Goal: Information Seeking & Learning: Learn about a topic

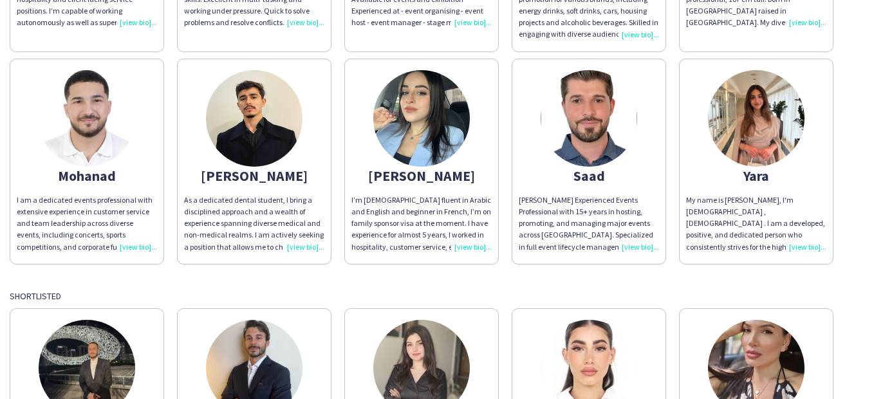
scroll to position [451, 0]
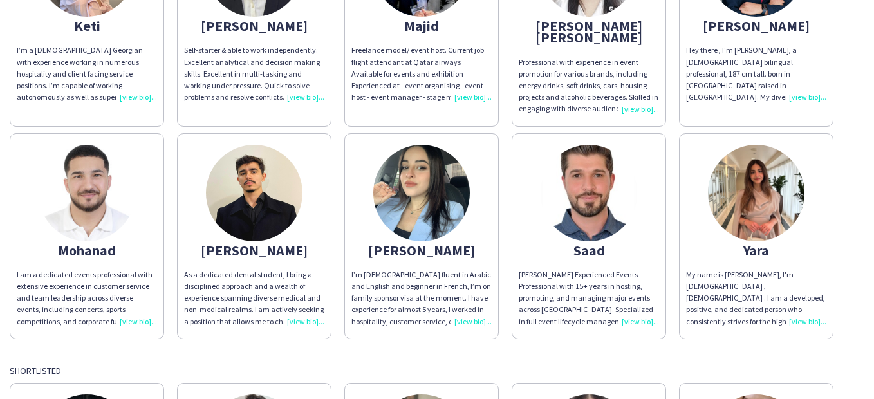
click at [91, 180] on img at bounding box center [87, 193] width 97 height 97
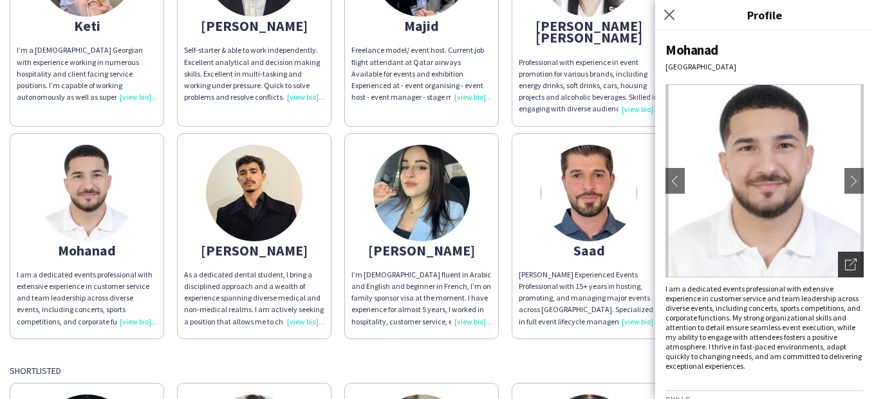
click at [845, 267] on icon "Open photos pop-in" at bounding box center [851, 265] width 12 height 12
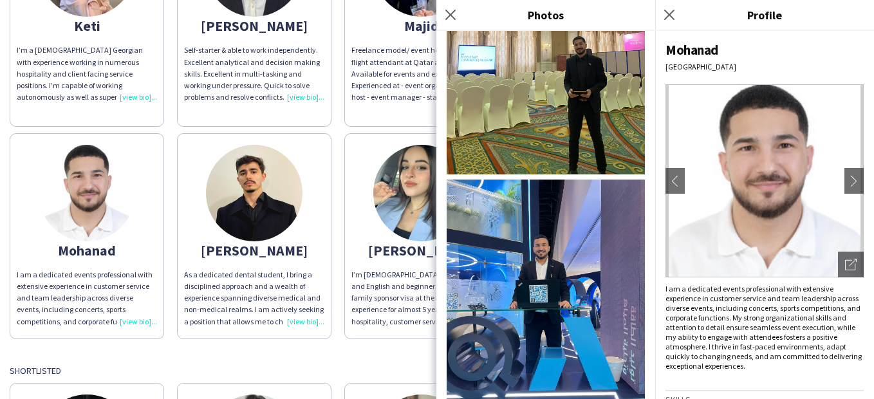
scroll to position [339, 0]
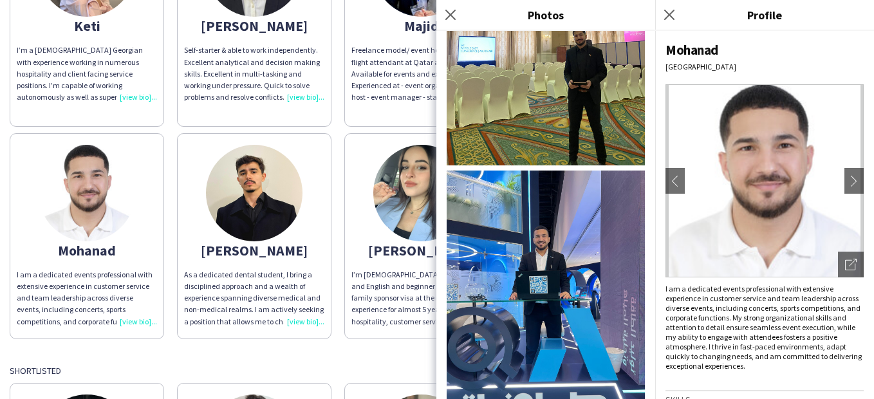
click at [338, 240] on div "[PERSON_NAME] I am an experienced Host, Promoter, and Coordinator with over 8 y…" at bounding box center [437, 15] width 855 height 650
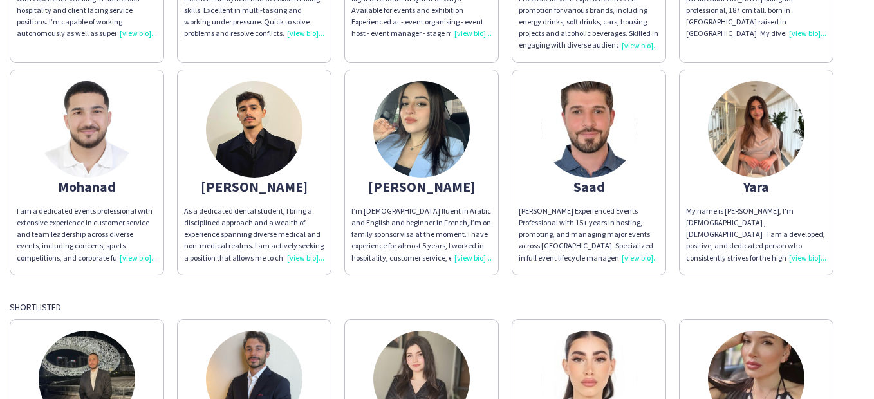
scroll to position [515, 0]
click at [585, 95] on img at bounding box center [589, 128] width 97 height 97
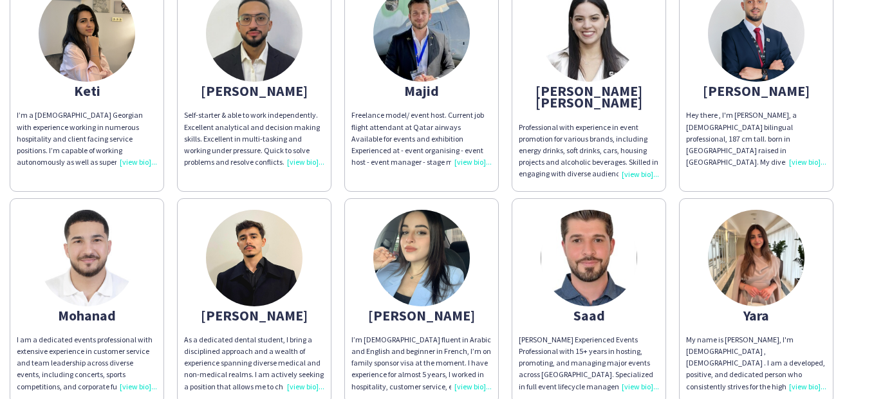
scroll to position [386, 0]
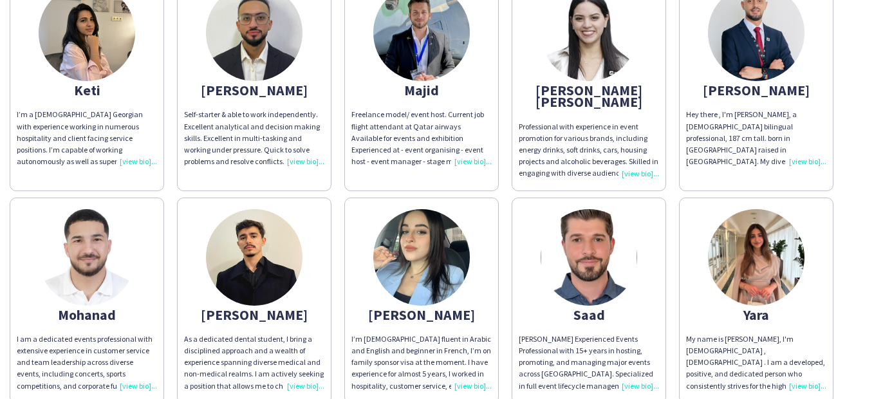
click at [740, 229] on img at bounding box center [756, 257] width 97 height 97
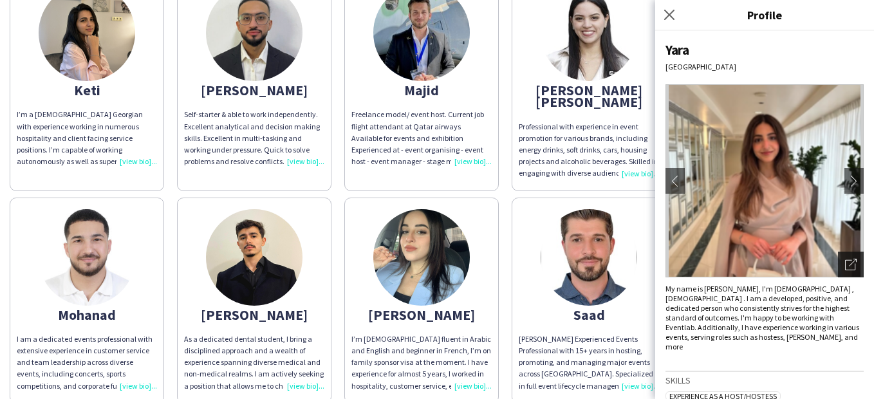
click at [840, 258] on div "Open photos pop-in" at bounding box center [851, 265] width 26 height 26
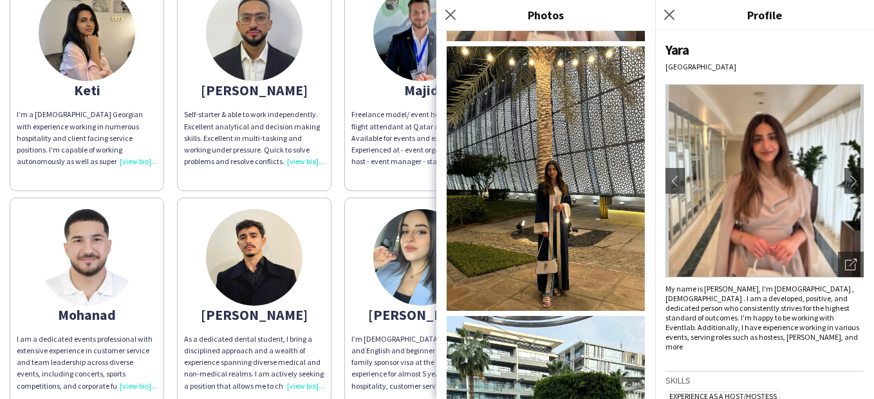
scroll to position [382, 0]
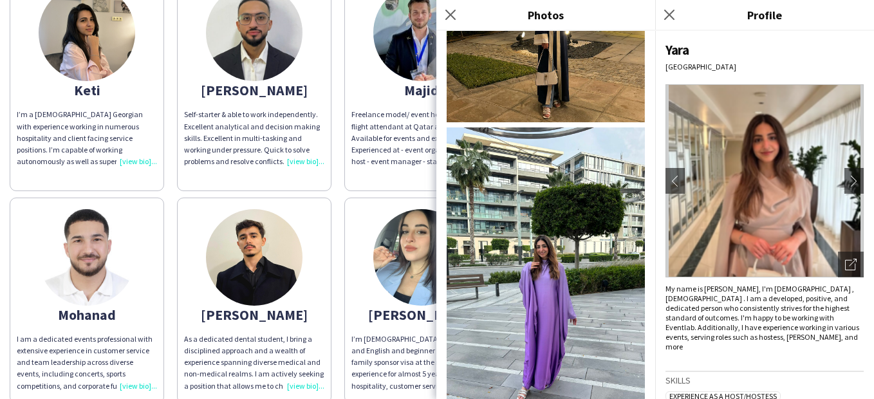
click at [329, 225] on app-share-pages-crew-card "[PERSON_NAME] As a dedicated dental student, I bring a disciplined approach and…" at bounding box center [254, 301] width 155 height 206
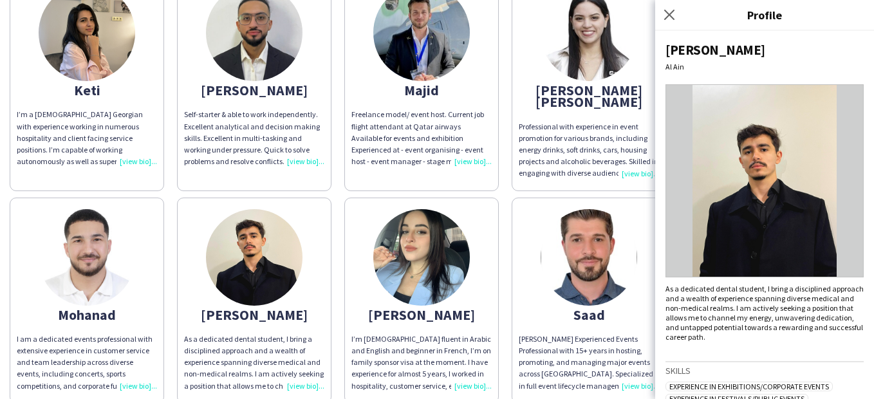
click at [329, 243] on app-share-pages-crew-card "[PERSON_NAME] As a dedicated dental student, I bring a disciplined approach and…" at bounding box center [254, 301] width 155 height 206
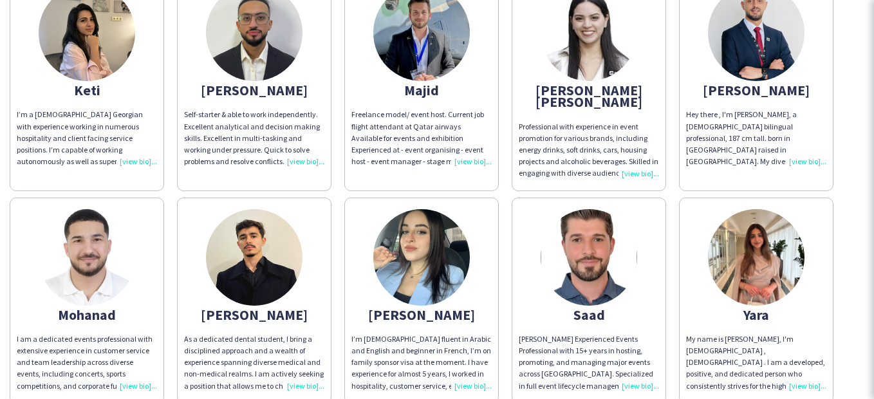
click at [334, 243] on div "[PERSON_NAME] I am an experienced Host, Promoter, and Coordinator with over 8 y…" at bounding box center [437, 79] width 855 height 650
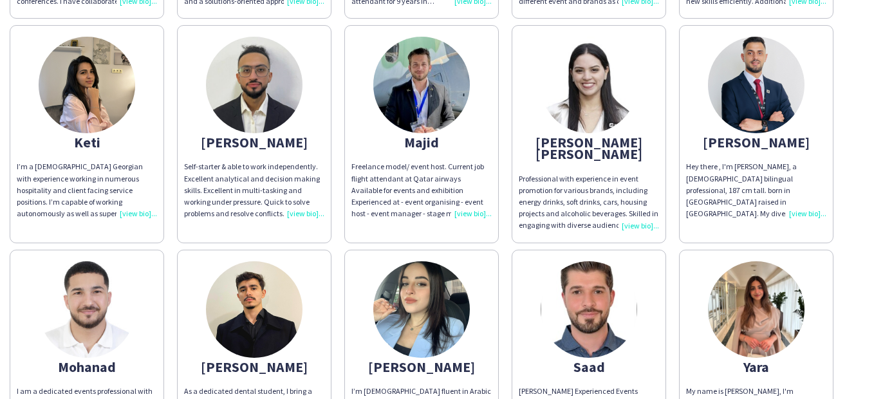
scroll to position [322, 0]
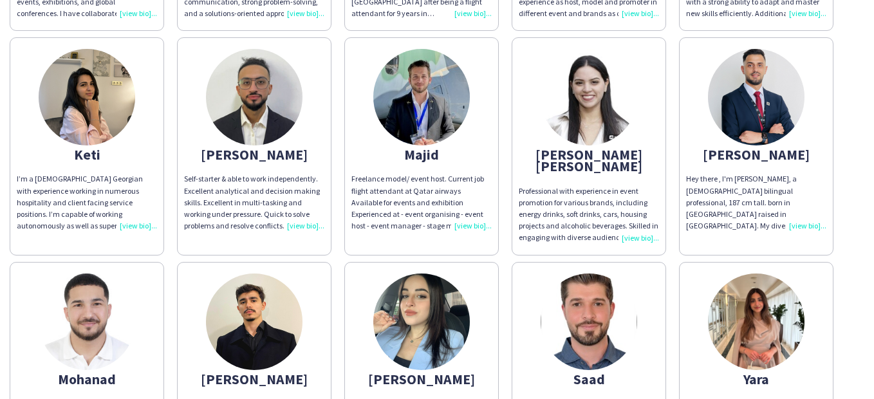
click at [82, 89] on img at bounding box center [87, 97] width 97 height 97
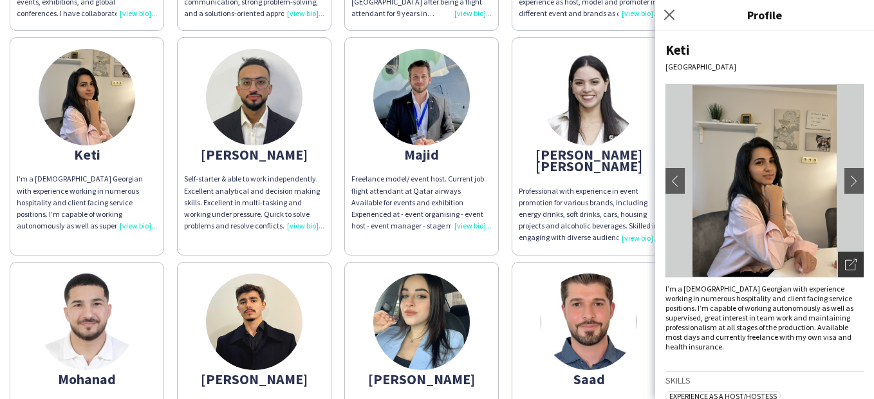
click at [845, 259] on icon "Open photos pop-in" at bounding box center [851, 265] width 12 height 12
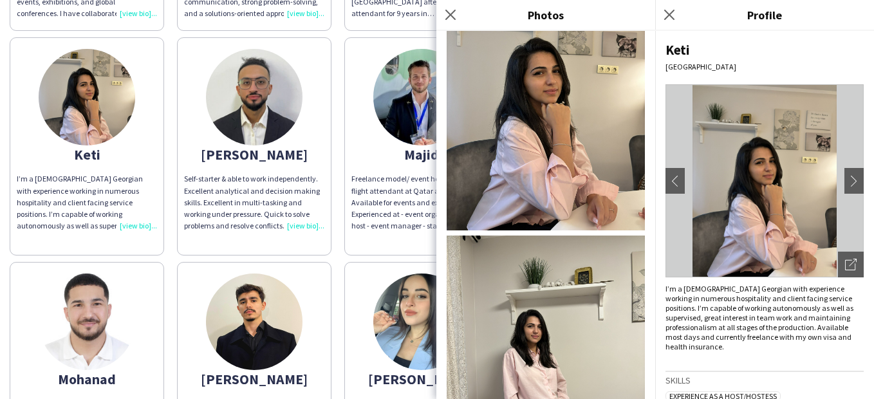
scroll to position [0, 0]
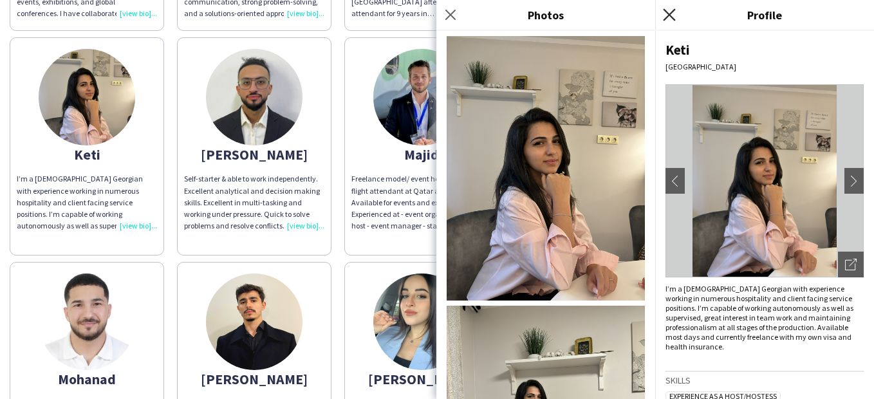
click at [674, 12] on icon "Close pop-in" at bounding box center [669, 14] width 12 height 12
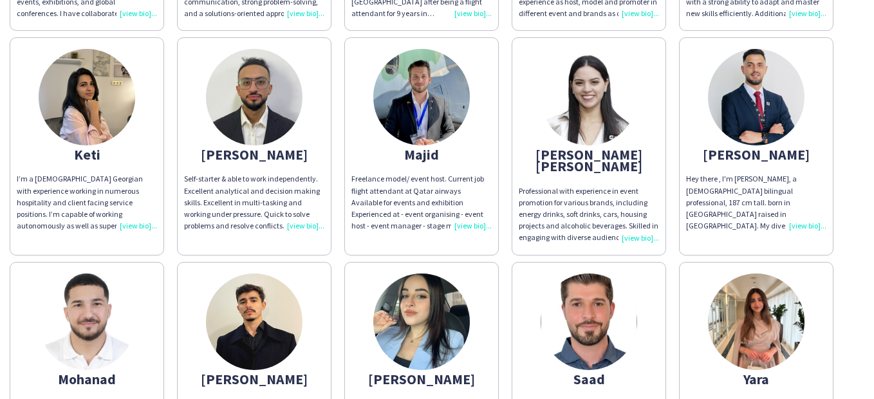
click at [756, 131] on img at bounding box center [756, 97] width 97 height 97
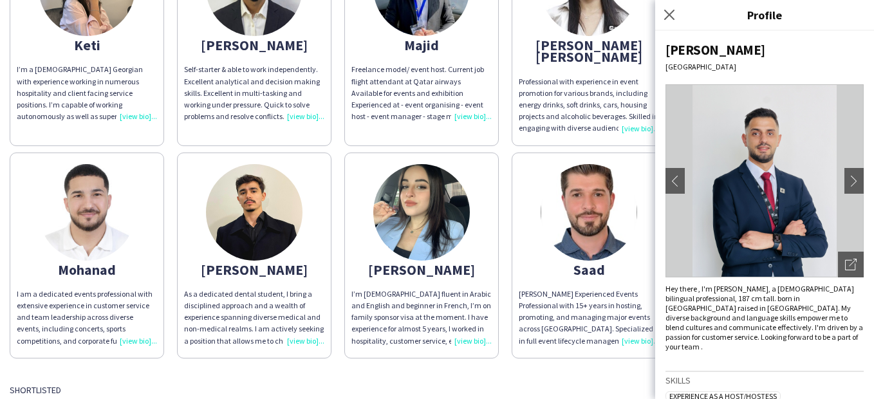
scroll to position [644, 0]
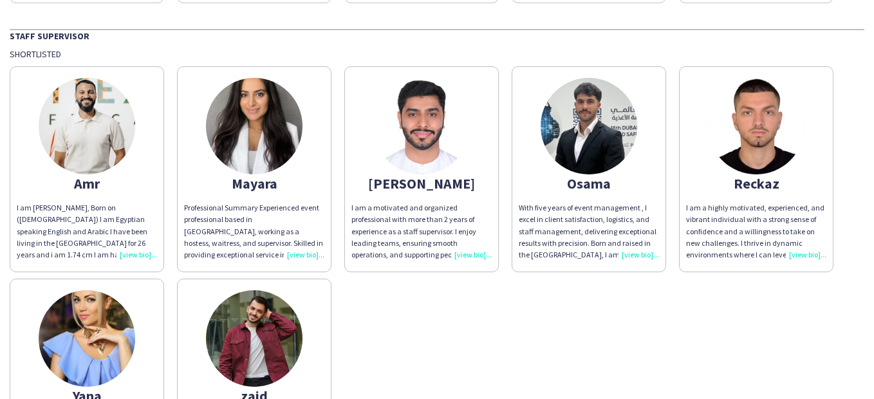
scroll to position [1932, 0]
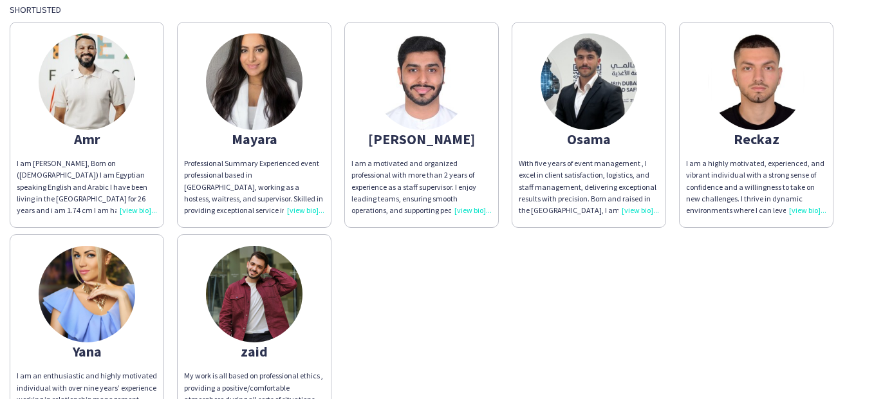
click at [244, 277] on img at bounding box center [254, 294] width 97 height 97
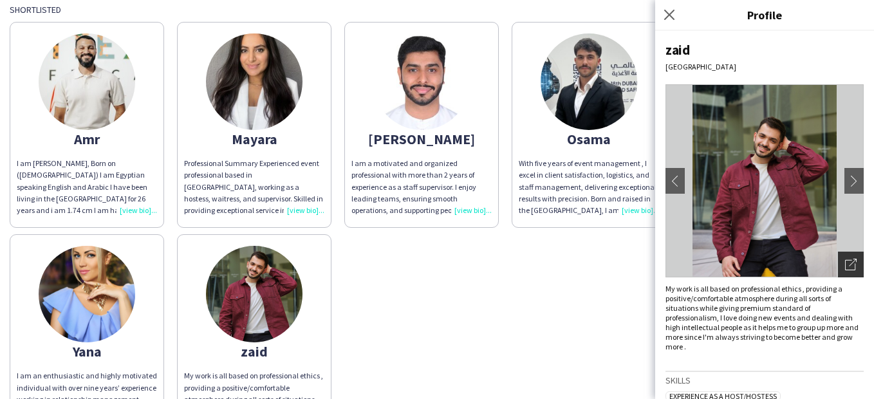
click at [845, 261] on icon "Open photos pop-in" at bounding box center [851, 265] width 12 height 12
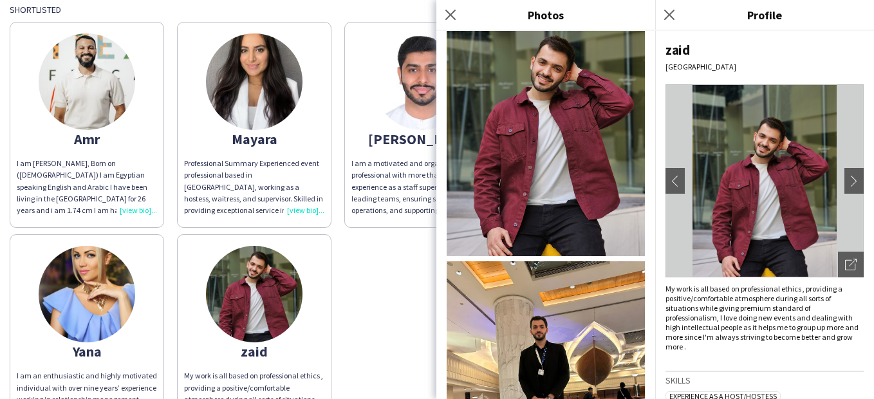
scroll to position [129, 0]
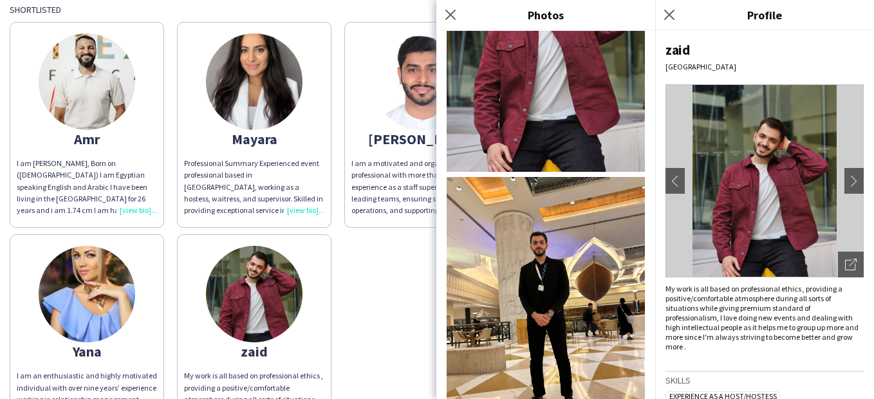
click at [361, 312] on div "Amr I am [PERSON_NAME], Born on ([DEMOGRAPHIC_DATA]) I am Egyptian speaking Eng…" at bounding box center [437, 227] width 855 height 425
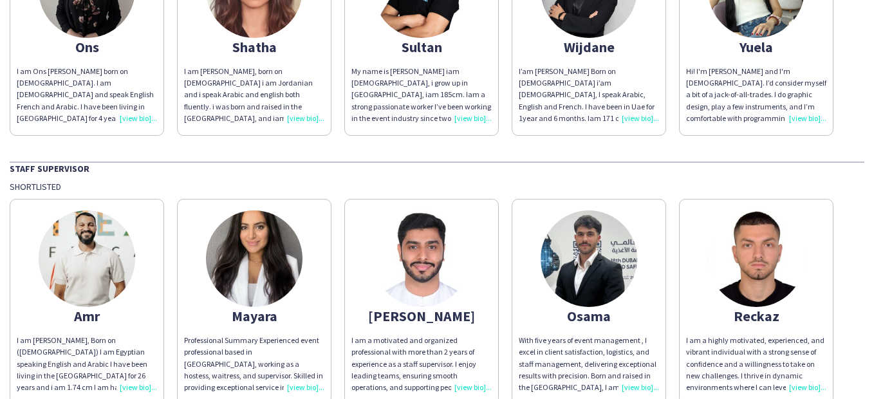
scroll to position [1932, 0]
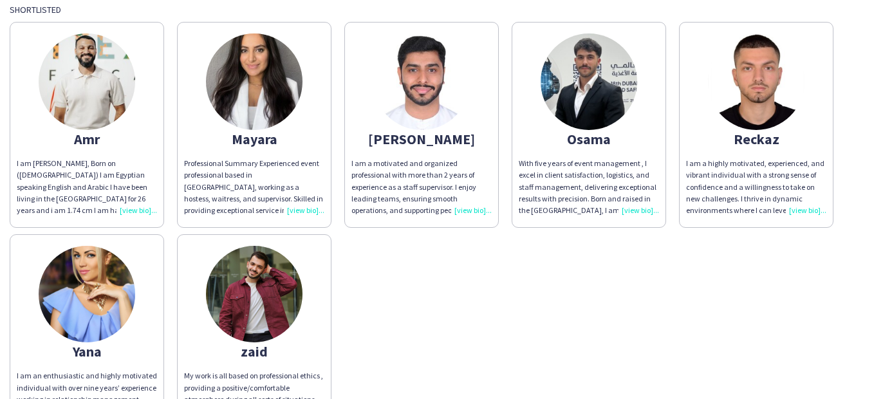
click at [265, 295] on img at bounding box center [254, 294] width 97 height 97
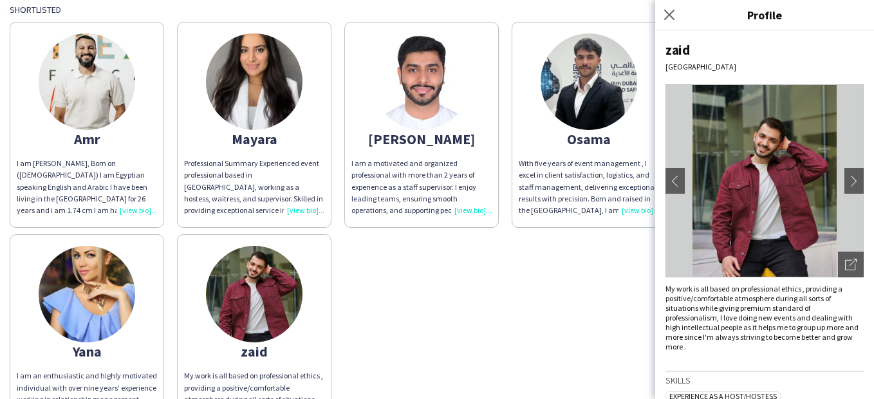
click at [845, 148] on img at bounding box center [765, 180] width 198 height 193
click at [845, 263] on icon "Open photos pop-in" at bounding box center [851, 265] width 12 height 12
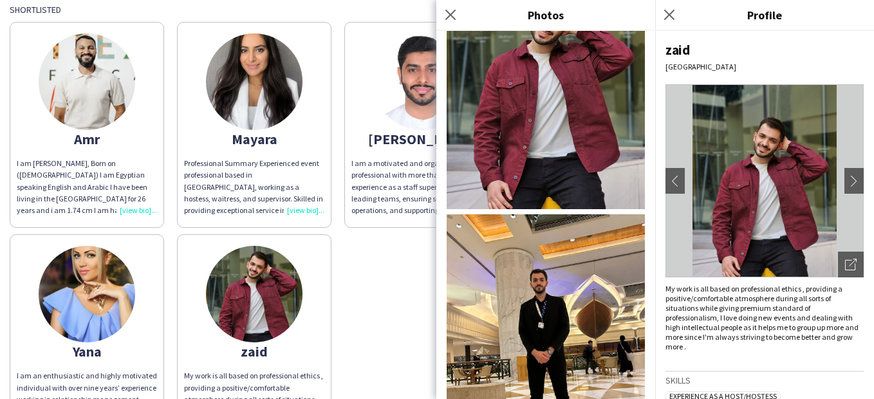
scroll to position [64, 0]
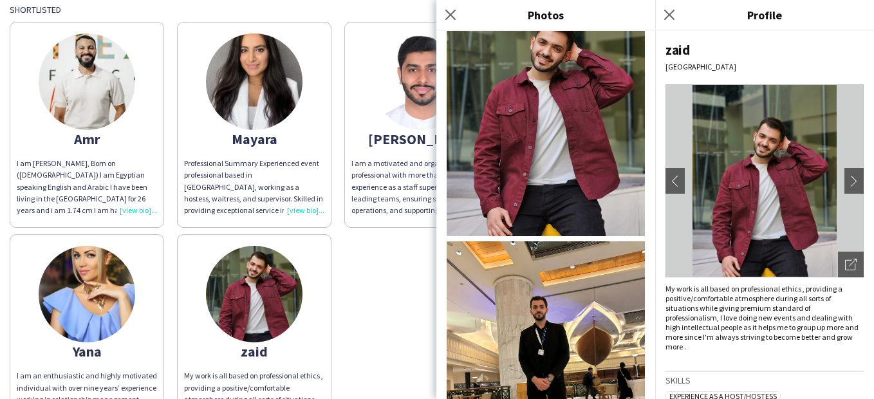
click at [377, 296] on div "Amr I am [PERSON_NAME], Born on ([DEMOGRAPHIC_DATA]) I am Egyptian speaking Eng…" at bounding box center [437, 227] width 855 height 425
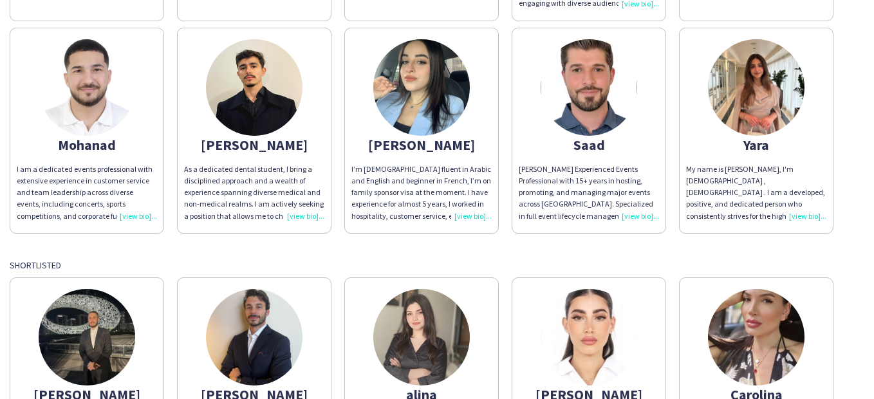
scroll to position [451, 0]
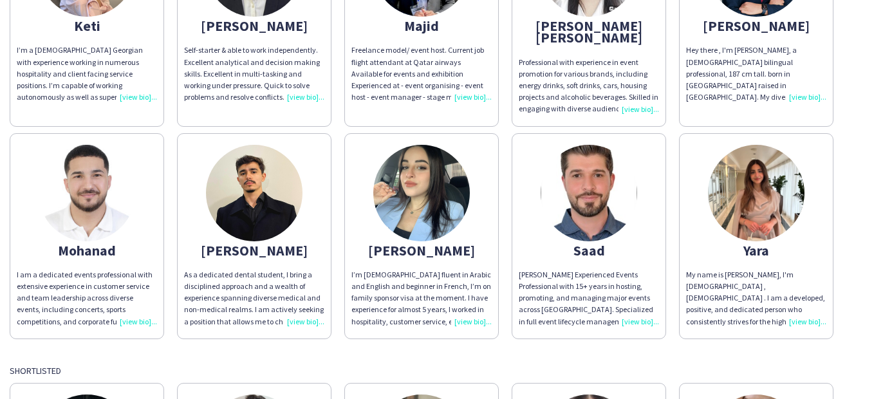
click at [413, 209] on img at bounding box center [421, 193] width 97 height 97
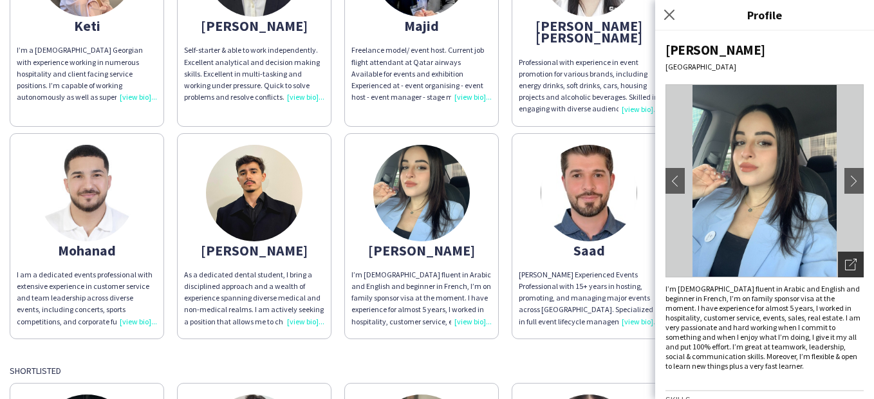
click at [845, 259] on icon "Open photos pop-in" at bounding box center [851, 265] width 12 height 12
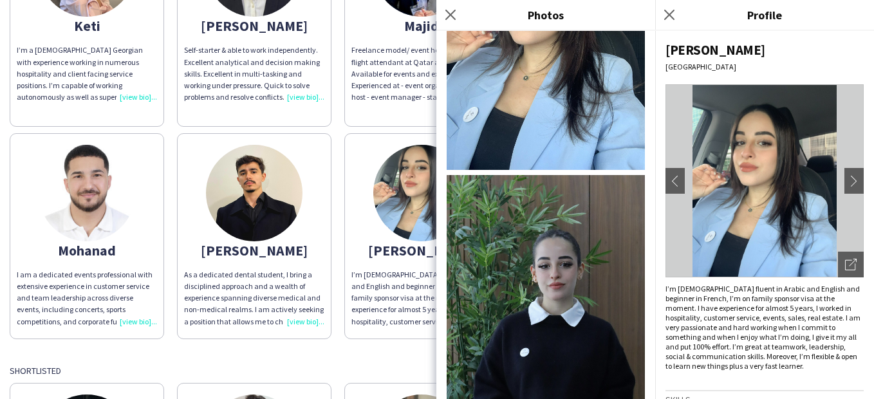
scroll to position [0, 0]
